Goal: Task Accomplishment & Management: Manage account settings

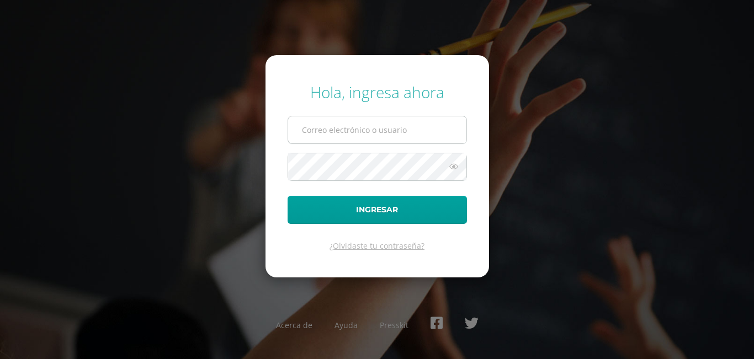
click at [344, 128] on input "text" at bounding box center [377, 129] width 178 height 27
type input "22024@lasallechiquimula.edu.gt"
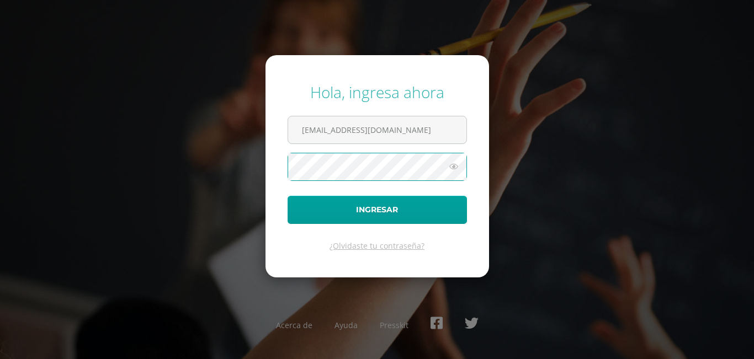
click at [456, 164] on icon at bounding box center [453, 166] width 14 height 13
click at [287, 196] on button "Ingresar" at bounding box center [376, 210] width 179 height 28
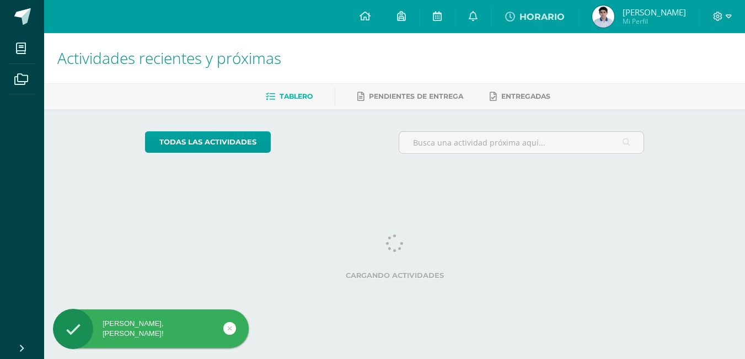
click at [615, 13] on img at bounding box center [604, 17] width 22 height 22
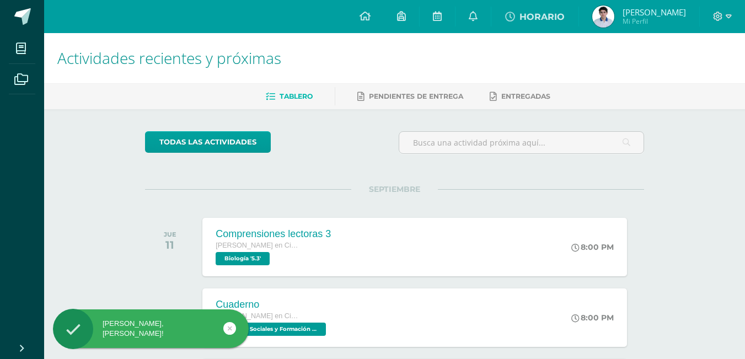
click at [615, 13] on img at bounding box center [604, 17] width 22 height 22
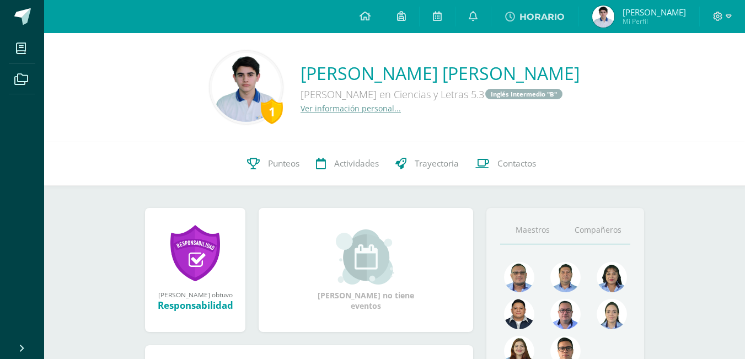
click at [583, 231] on link "Compañeros" at bounding box center [597, 230] width 65 height 28
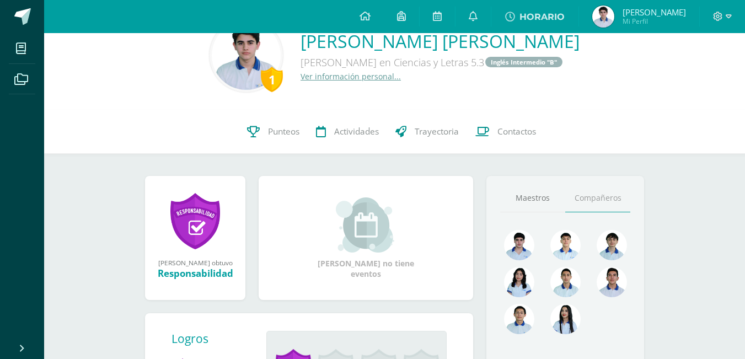
scroll to position [55, 0]
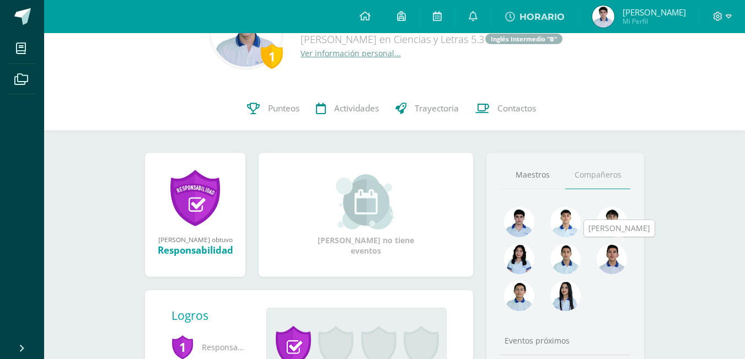
click at [615, 256] on img at bounding box center [612, 259] width 30 height 30
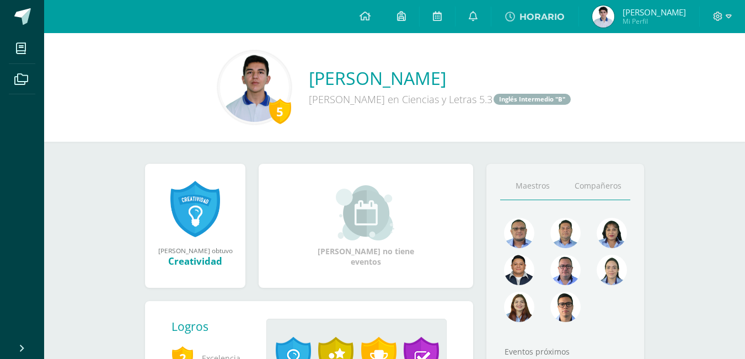
click at [588, 185] on link "Compañeros" at bounding box center [597, 186] width 65 height 28
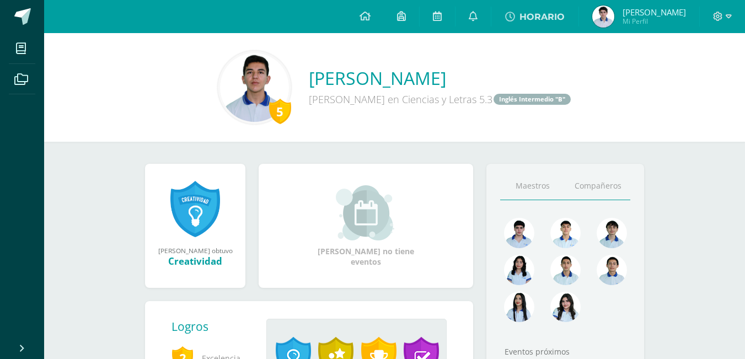
click at [556, 178] on link "Maestros" at bounding box center [532, 186] width 65 height 28
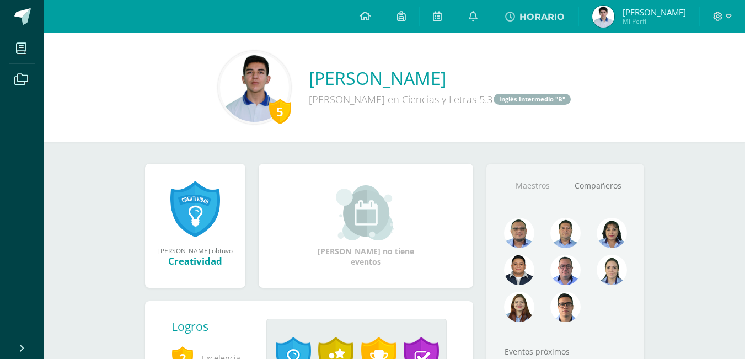
click at [562, 6] on link "HORARIO" at bounding box center [535, 16] width 87 height 33
click at [22, 23] on span at bounding box center [22, 16] width 17 height 17
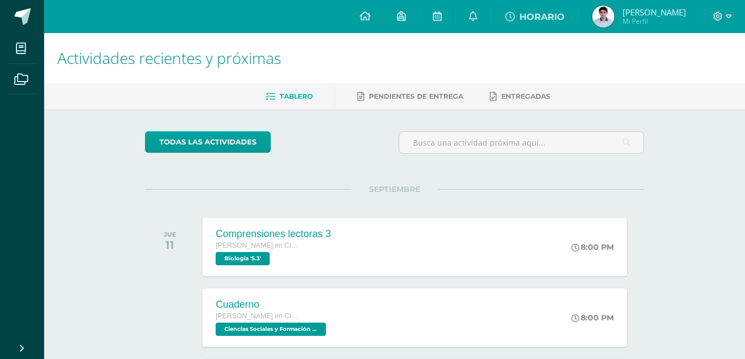
click at [634, 9] on span "[PERSON_NAME] Mi Perfil" at bounding box center [639, 17] width 98 height 22
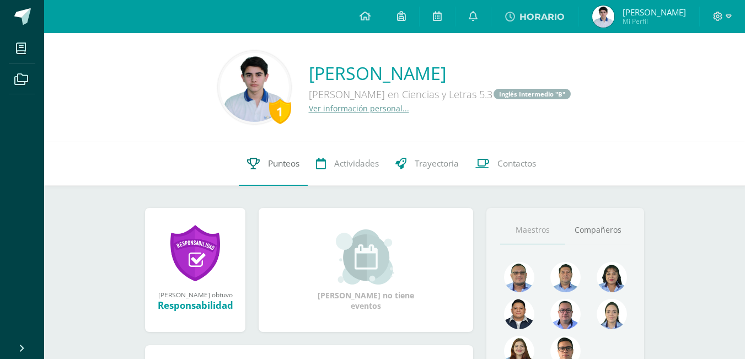
click at [287, 173] on link "Punteos" at bounding box center [273, 164] width 69 height 44
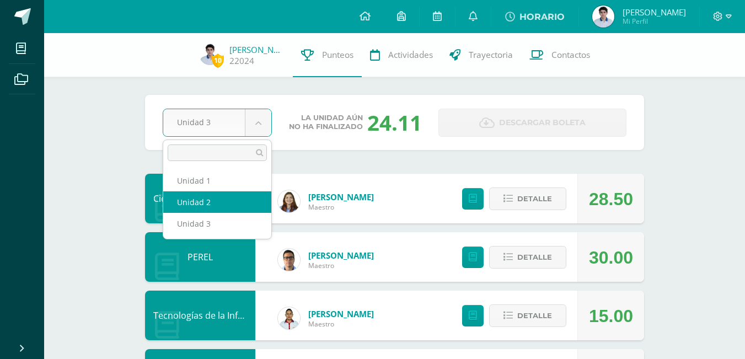
select select "Unidad 2"
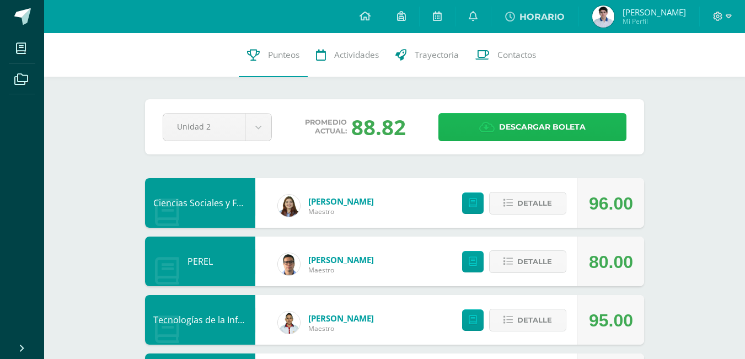
click at [465, 126] on link "Descargar boleta" at bounding box center [533, 127] width 188 height 28
